Goal: Navigation & Orientation: Find specific page/section

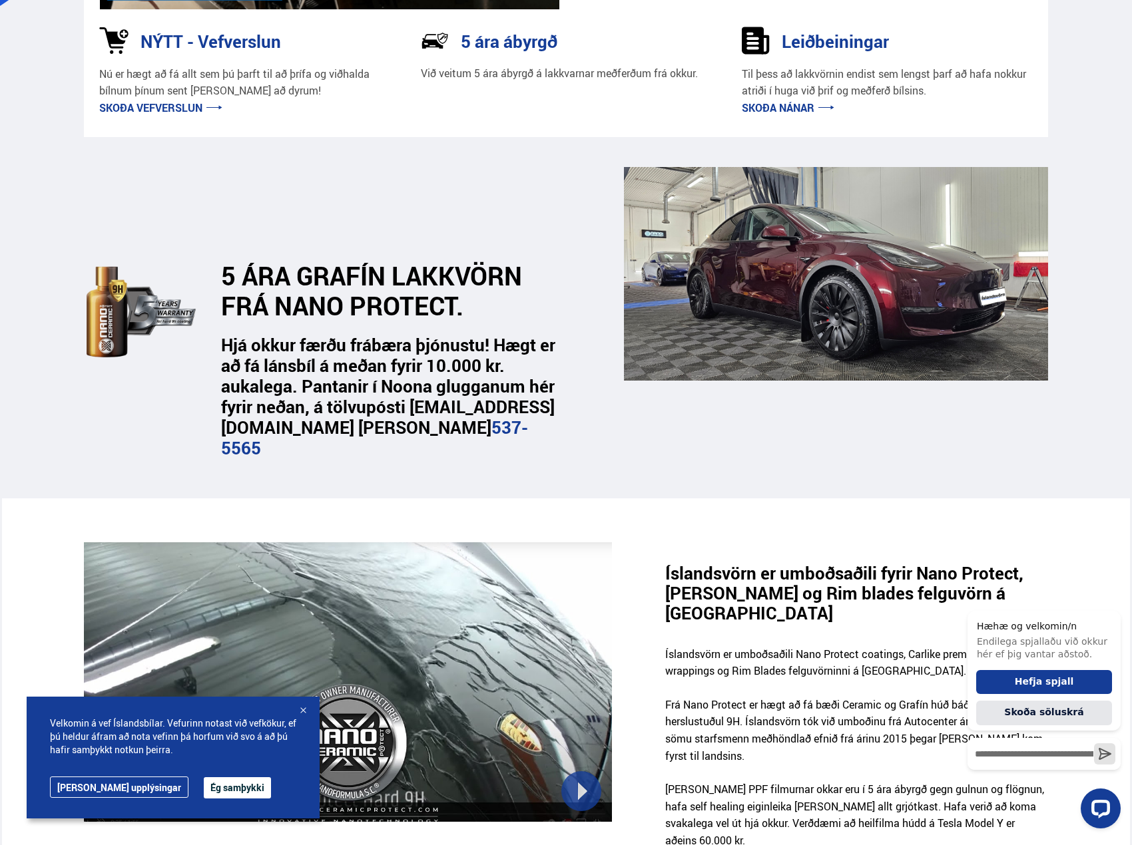
scroll to position [333, 0]
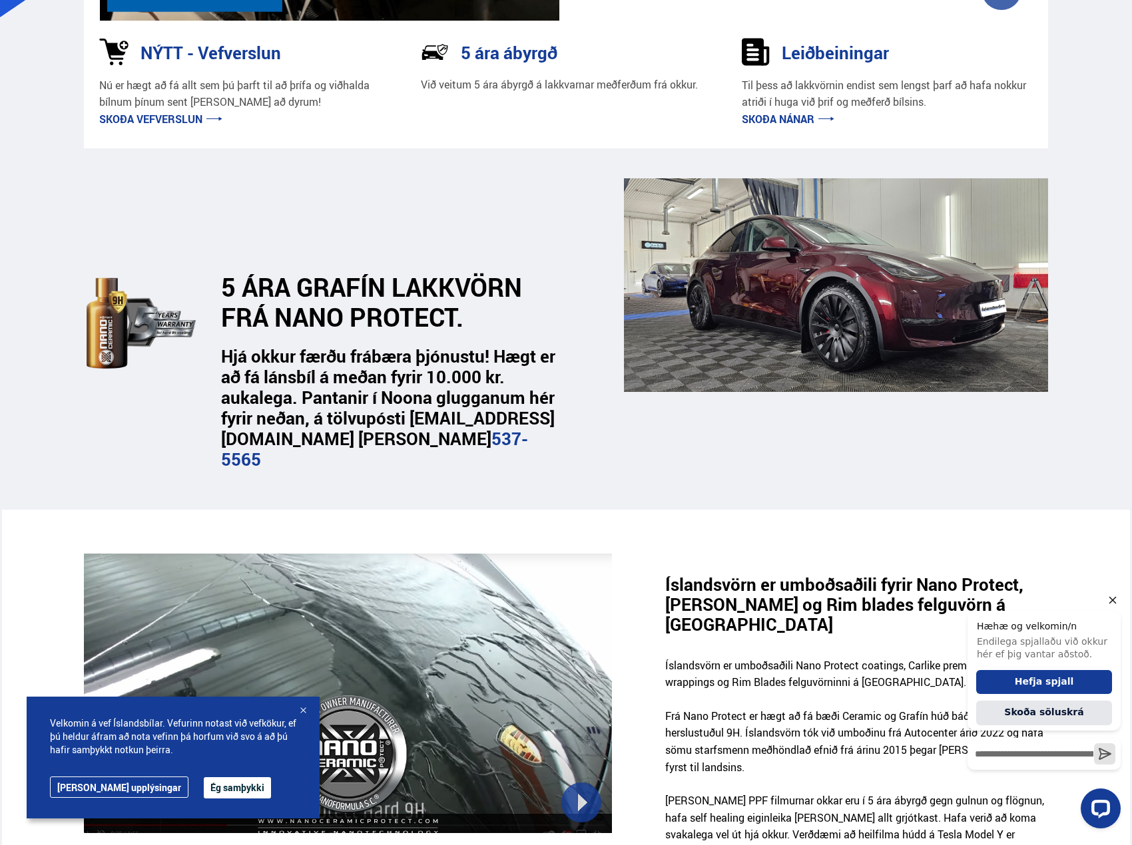
click at [1117, 599] on icon "Hide greeting" at bounding box center [1112, 600] width 16 height 16
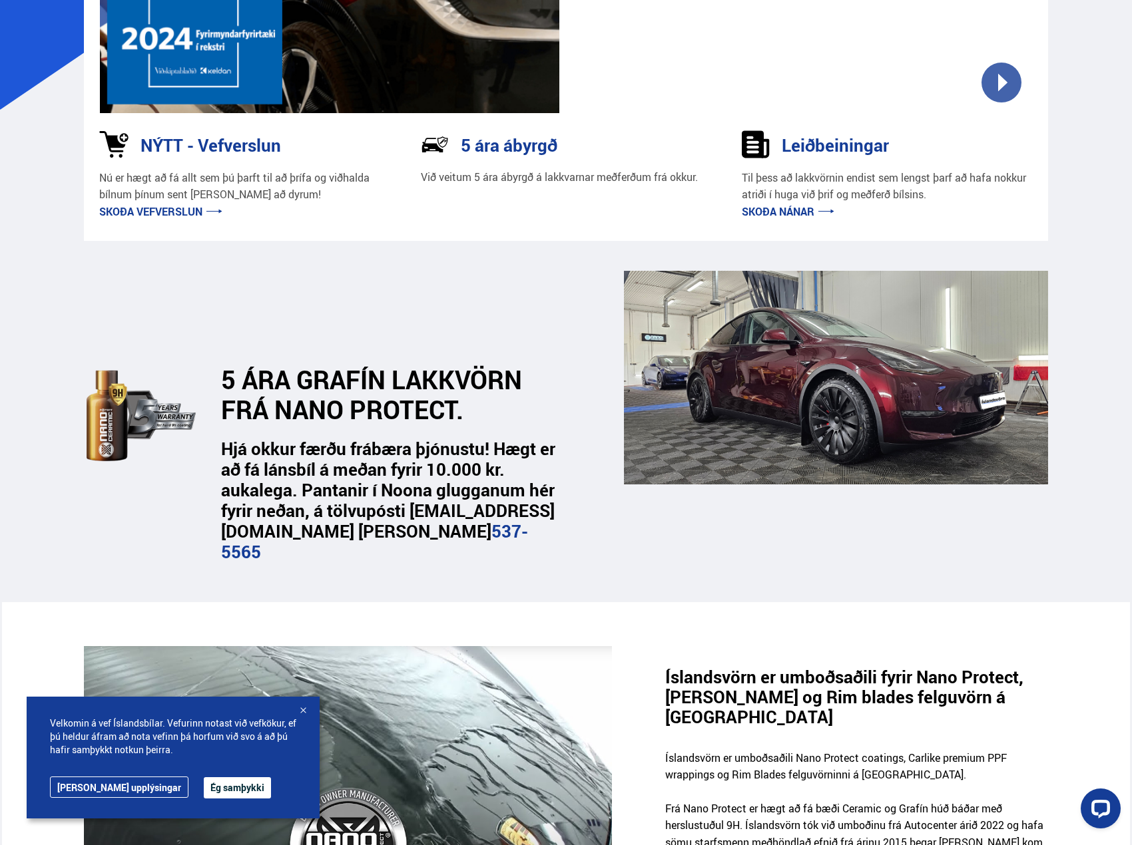
scroll to position [0, 0]
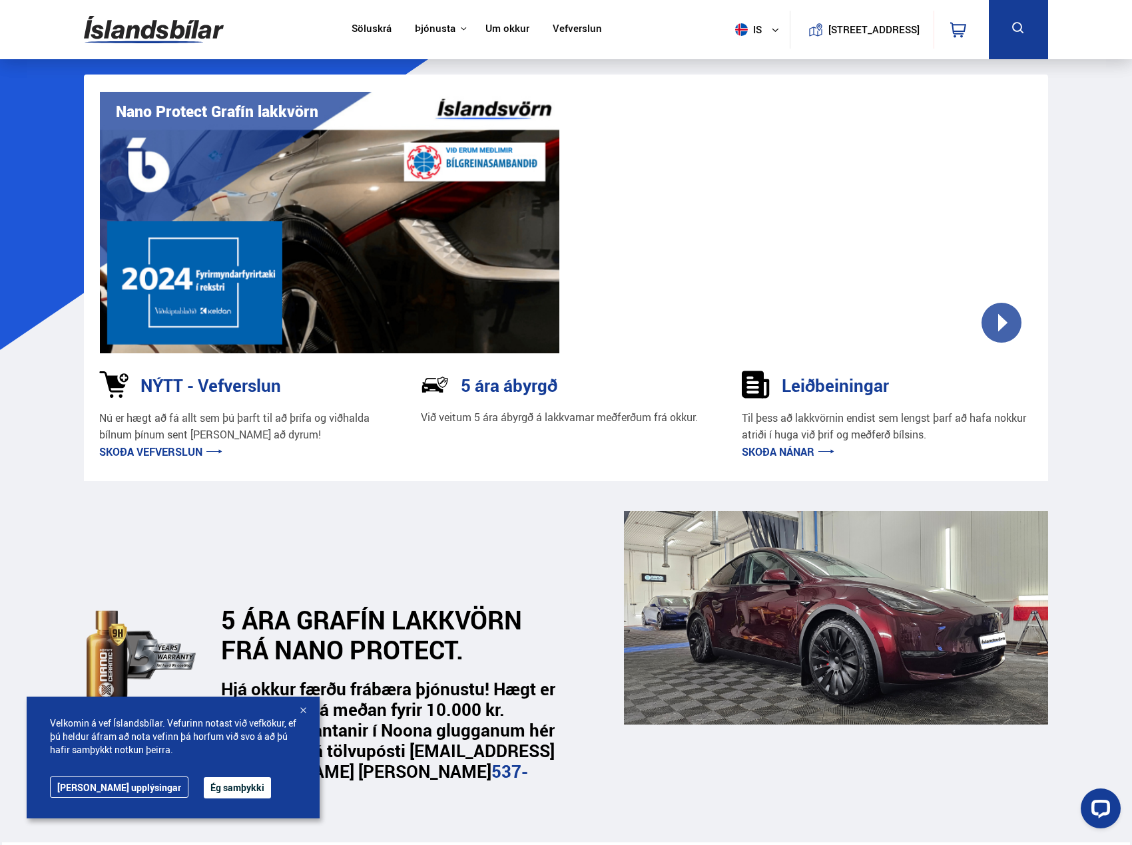
click at [381, 30] on link "Söluskrá" at bounding box center [371, 30] width 40 height 14
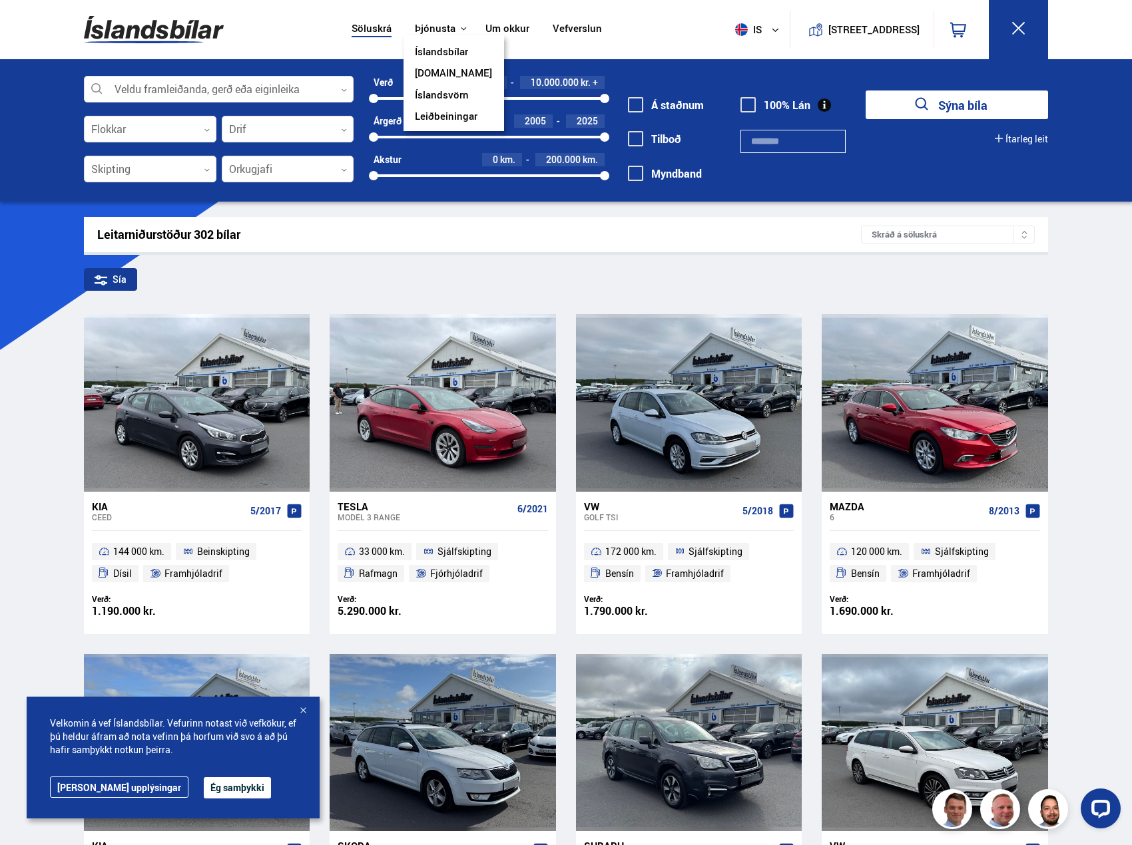
click at [421, 28] on button "Þjónusta" at bounding box center [435, 29] width 41 height 13
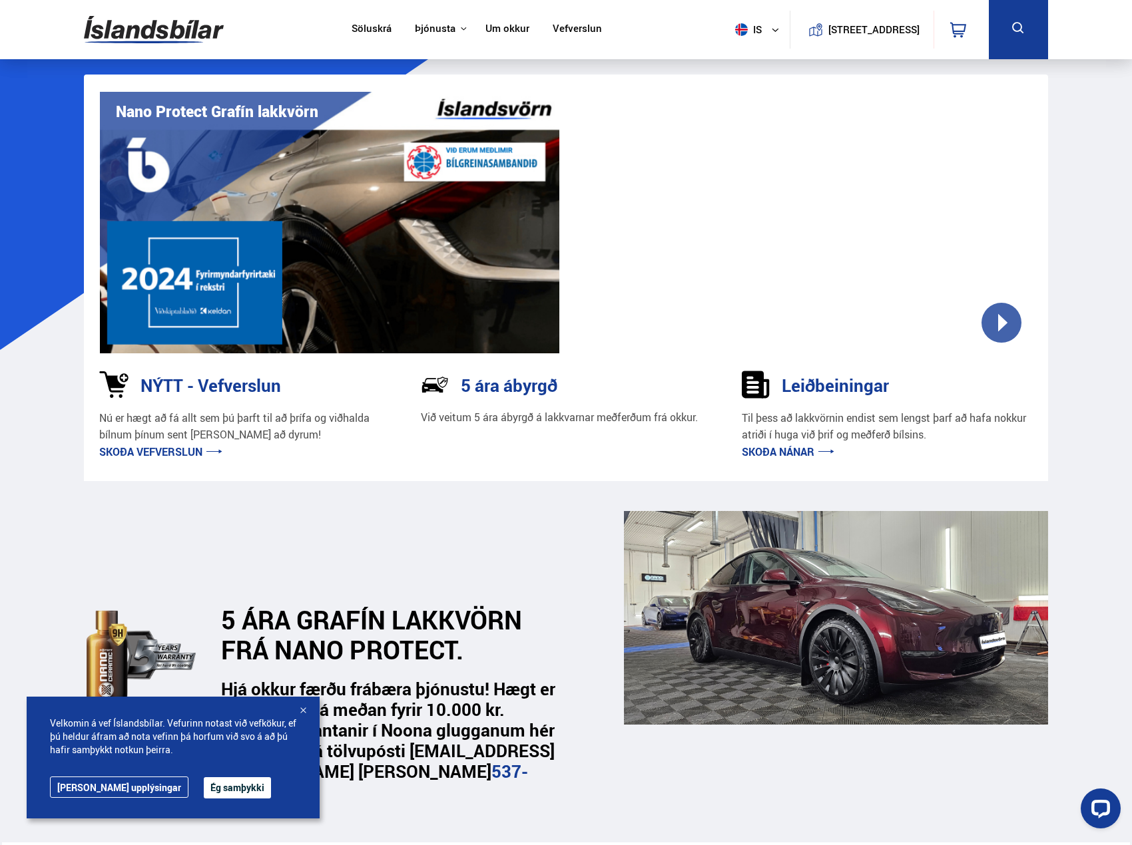
click at [759, 454] on link "Skoða nánar" at bounding box center [787, 452] width 93 height 15
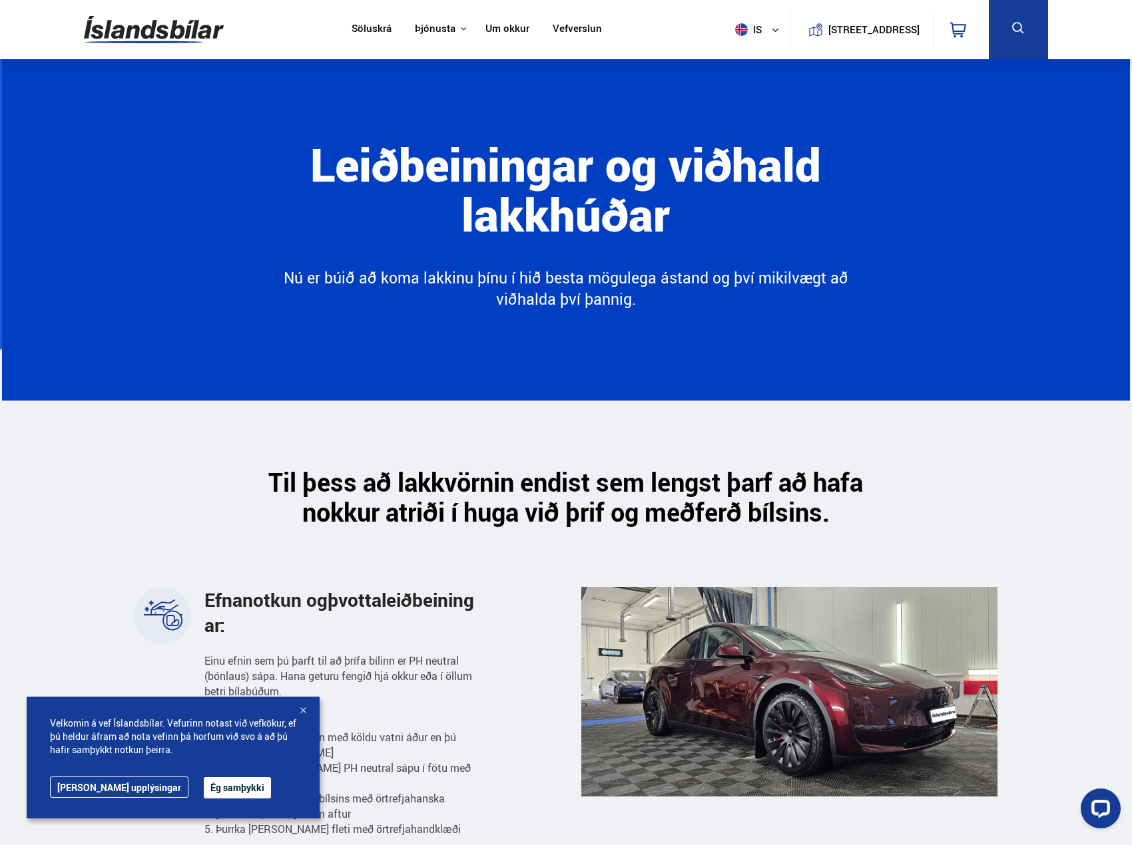
click at [563, 23] on link "Vefverslun" at bounding box center [576, 30] width 49 height 14
